Goal: Task Accomplishment & Management: Complete application form

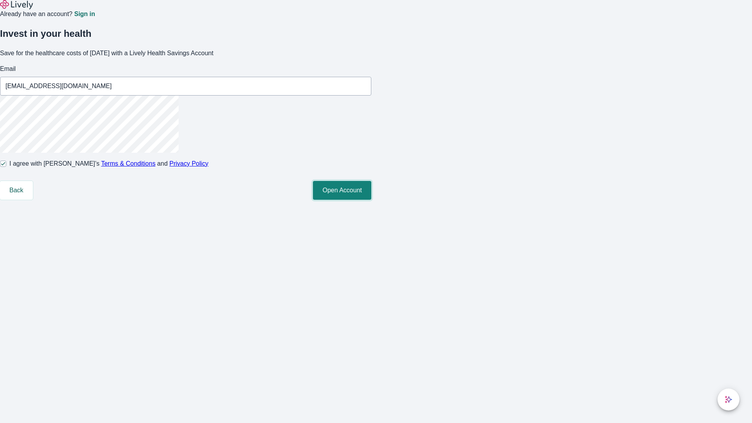
click at [371, 200] on button "Open Account" at bounding box center [342, 190] width 58 height 19
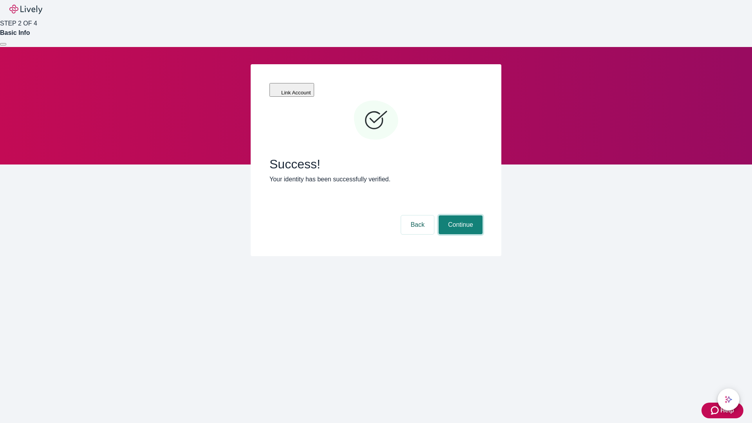
click at [460, 216] on button "Continue" at bounding box center [461, 225] width 44 height 19
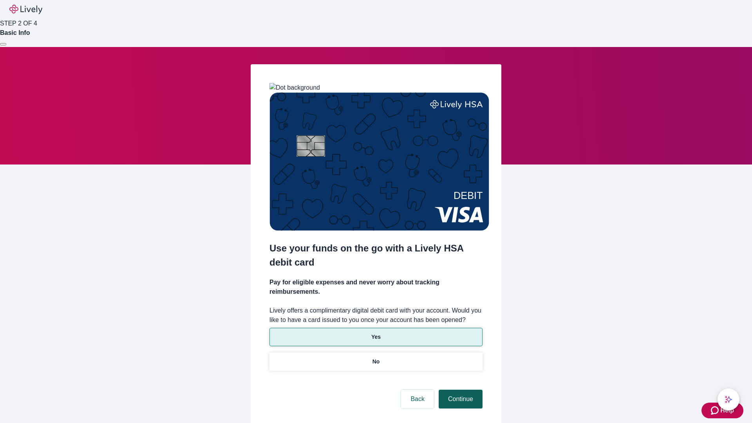
click at [376, 333] on p "Yes" at bounding box center [375, 337] width 9 height 8
click at [460, 390] on button "Continue" at bounding box center [461, 399] width 44 height 19
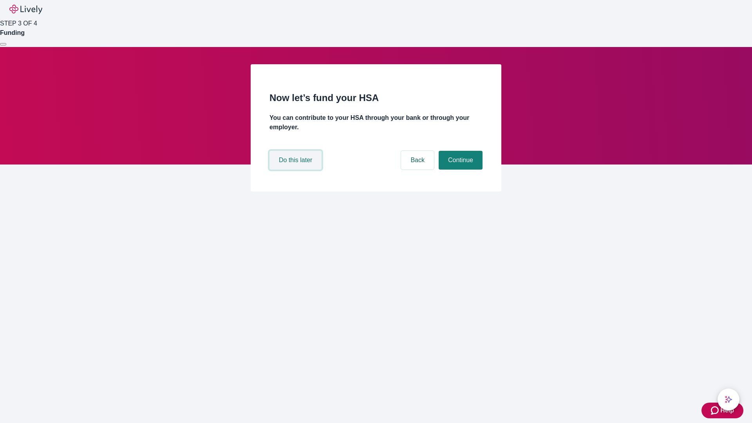
click at [297, 170] on button "Do this later" at bounding box center [296, 160] width 52 height 19
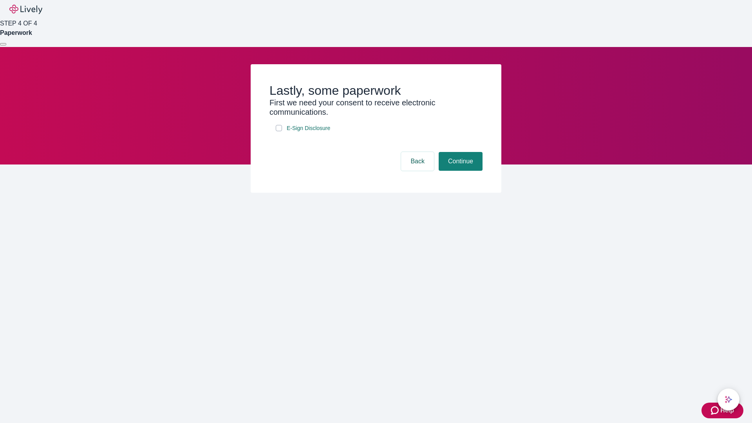
click at [279, 131] on input "E-Sign Disclosure" at bounding box center [279, 128] width 6 height 6
checkbox input "true"
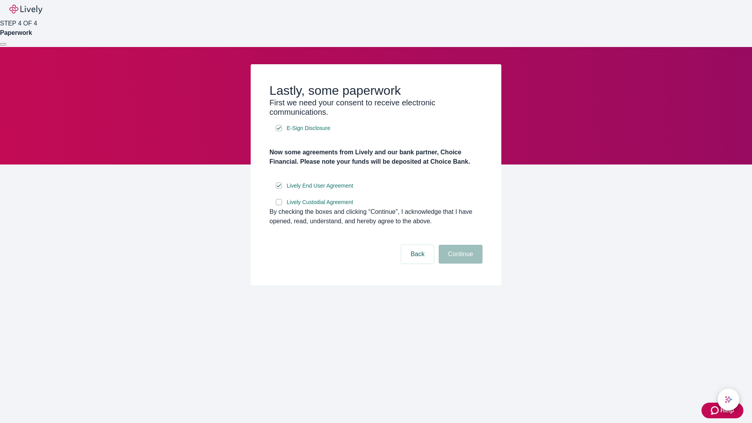
click at [279, 205] on input "Lively Custodial Agreement" at bounding box center [279, 202] width 6 height 6
checkbox input "true"
click at [460, 264] on button "Continue" at bounding box center [461, 254] width 44 height 19
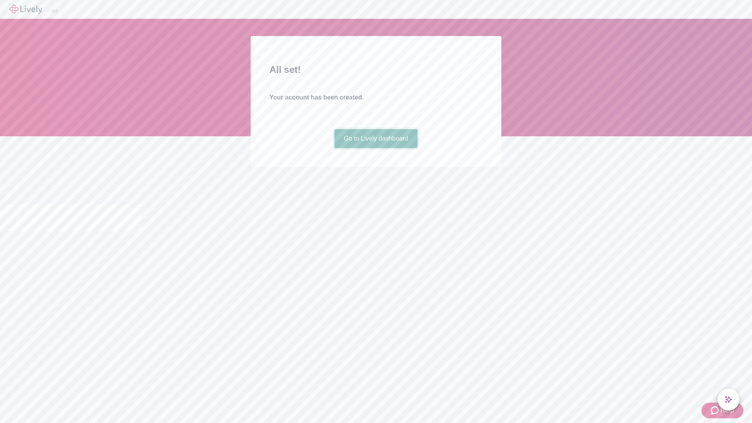
click at [376, 148] on link "Go to Lively dashboard" at bounding box center [376, 138] width 83 height 19
